Goal: Obtain resource: Obtain resource

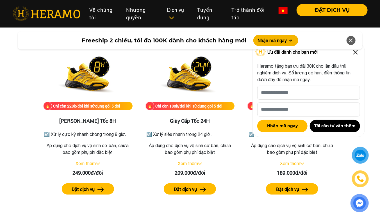
scroll to position [955, 0]
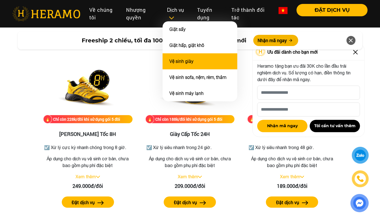
click at [193, 62] on li "Vệ sinh giày" at bounding box center [200, 61] width 75 height 16
click at [186, 60] on link "Vệ sinh giày" at bounding box center [181, 61] width 24 height 5
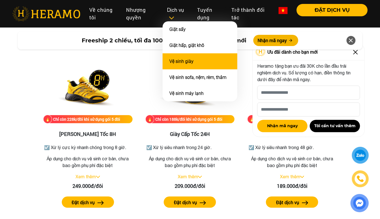
click at [186, 60] on link "Vệ sinh giày" at bounding box center [181, 61] width 24 height 5
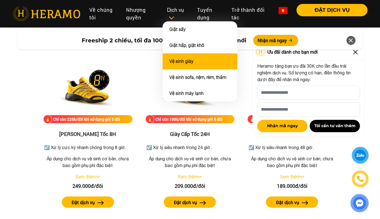
click at [186, 60] on link "Vệ sinh giày" at bounding box center [181, 61] width 24 height 5
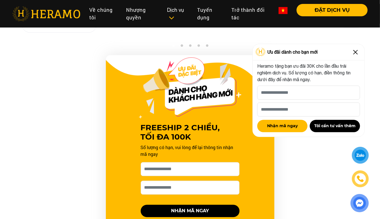
scroll to position [505, 0]
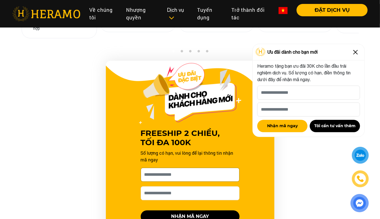
click at [202, 176] on input "[PERSON_NAME] xin tên của bạn nhé *" at bounding box center [190, 175] width 99 height 14
click at [255, 155] on div "FREESHIP 2 CHIỀU, TỐI ĐA 100K Số lượng có hạn, vui lòng để lại thông tin nhận m…" at bounding box center [190, 162] width 168 height 202
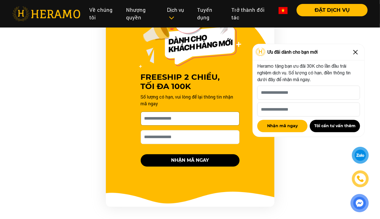
click at [176, 119] on input "[PERSON_NAME] xin tên của bạn nhé *" at bounding box center [190, 118] width 99 height 14
type input "**"
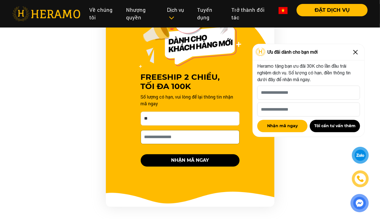
click at [150, 138] on input "Số điện thoại HERAMO có thể liên hệ là *" at bounding box center [190, 137] width 99 height 14
click at [257, 141] on div "FREESHIP 2 CHIỀU, TỐI ĐA 100K Số lượng có hạn, vui lòng để lại thông tin nhận m…" at bounding box center [190, 105] width 168 height 202
click at [228, 138] on input "Số điện thoại HERAMO có thể liên hệ là *" at bounding box center [190, 137] width 99 height 14
type input "**********"
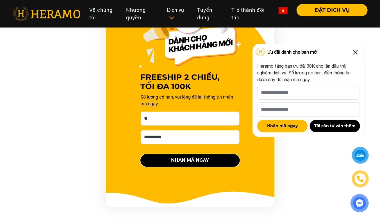
click at [187, 160] on button "NHẬN MÃ NGAY" at bounding box center [190, 160] width 99 height 12
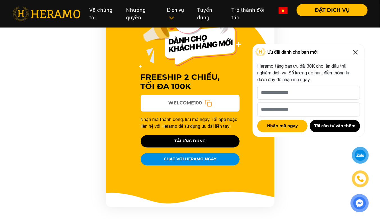
click at [206, 104] on icon at bounding box center [207, 102] width 7 height 7
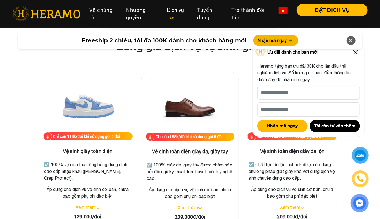
scroll to position [730, 0]
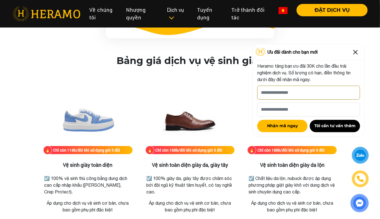
click at [294, 92] on input "[PERSON_NAME] xin tên của bạn nhé *" at bounding box center [308, 93] width 103 height 14
type input "**"
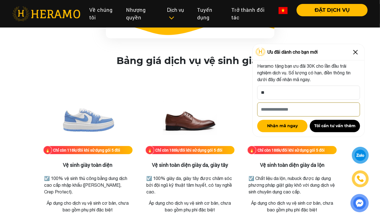
click at [292, 110] on input "Số điện thoại HERAMO có thể liên hệ là *" at bounding box center [308, 109] width 103 height 14
click at [305, 112] on input "**********" at bounding box center [308, 109] width 103 height 14
type input "**********"
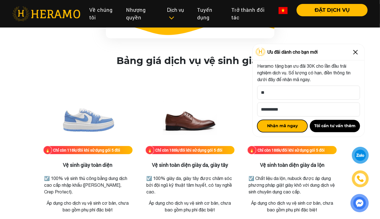
click at [282, 123] on button "Nhận mã ngay" at bounding box center [282, 126] width 50 height 12
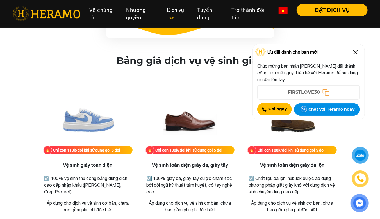
click at [327, 92] on icon at bounding box center [325, 92] width 7 height 7
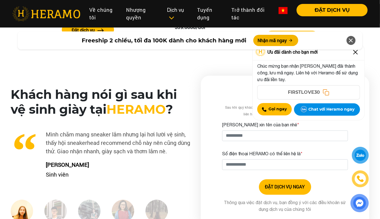
scroll to position [1348, 0]
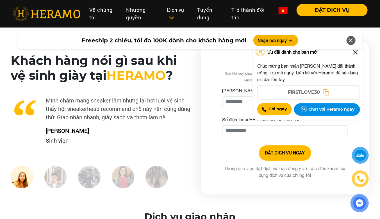
click at [356, 54] on img at bounding box center [355, 52] width 9 height 9
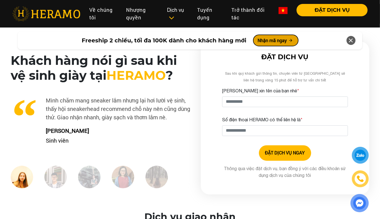
click at [270, 39] on button "Nhận mã ngay" at bounding box center [275, 40] width 45 height 11
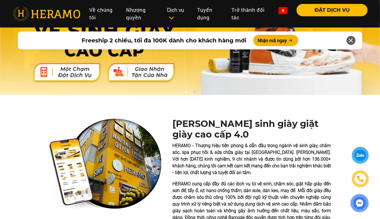
scroll to position [0, 0]
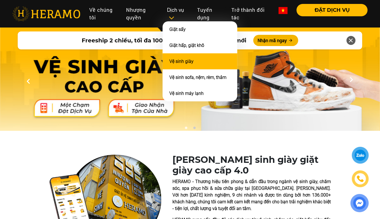
click at [192, 66] on li "Vệ sinh giày" at bounding box center [200, 61] width 75 height 16
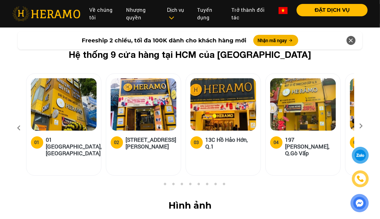
scroll to position [2190, 0]
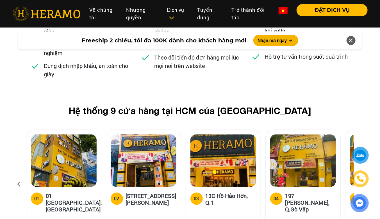
click at [361, 182] on icon at bounding box center [361, 184] width 10 height 4
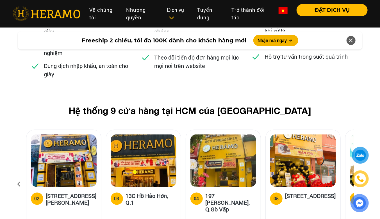
click at [361, 182] on icon at bounding box center [361, 184] width 10 height 4
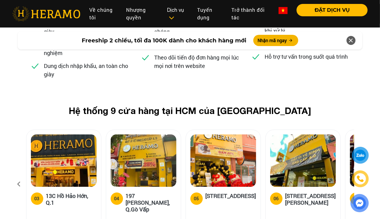
click at [361, 182] on icon at bounding box center [361, 184] width 10 height 4
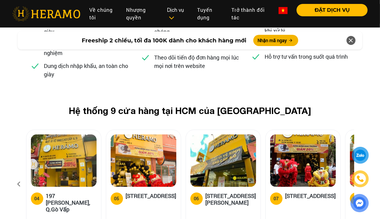
click at [361, 182] on icon at bounding box center [361, 184] width 10 height 4
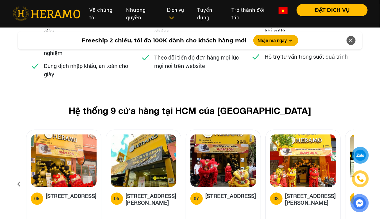
click at [361, 182] on icon at bounding box center [361, 184] width 10 height 4
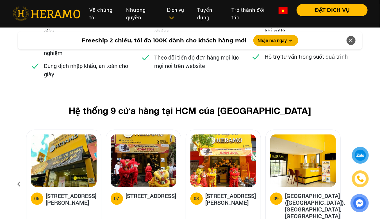
click at [361, 182] on icon at bounding box center [361, 184] width 10 height 4
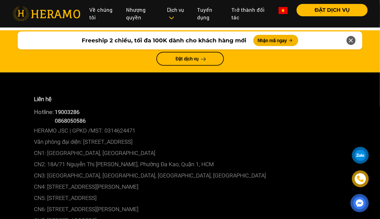
scroll to position [3144, 0]
